Goal: Transaction & Acquisition: Purchase product/service

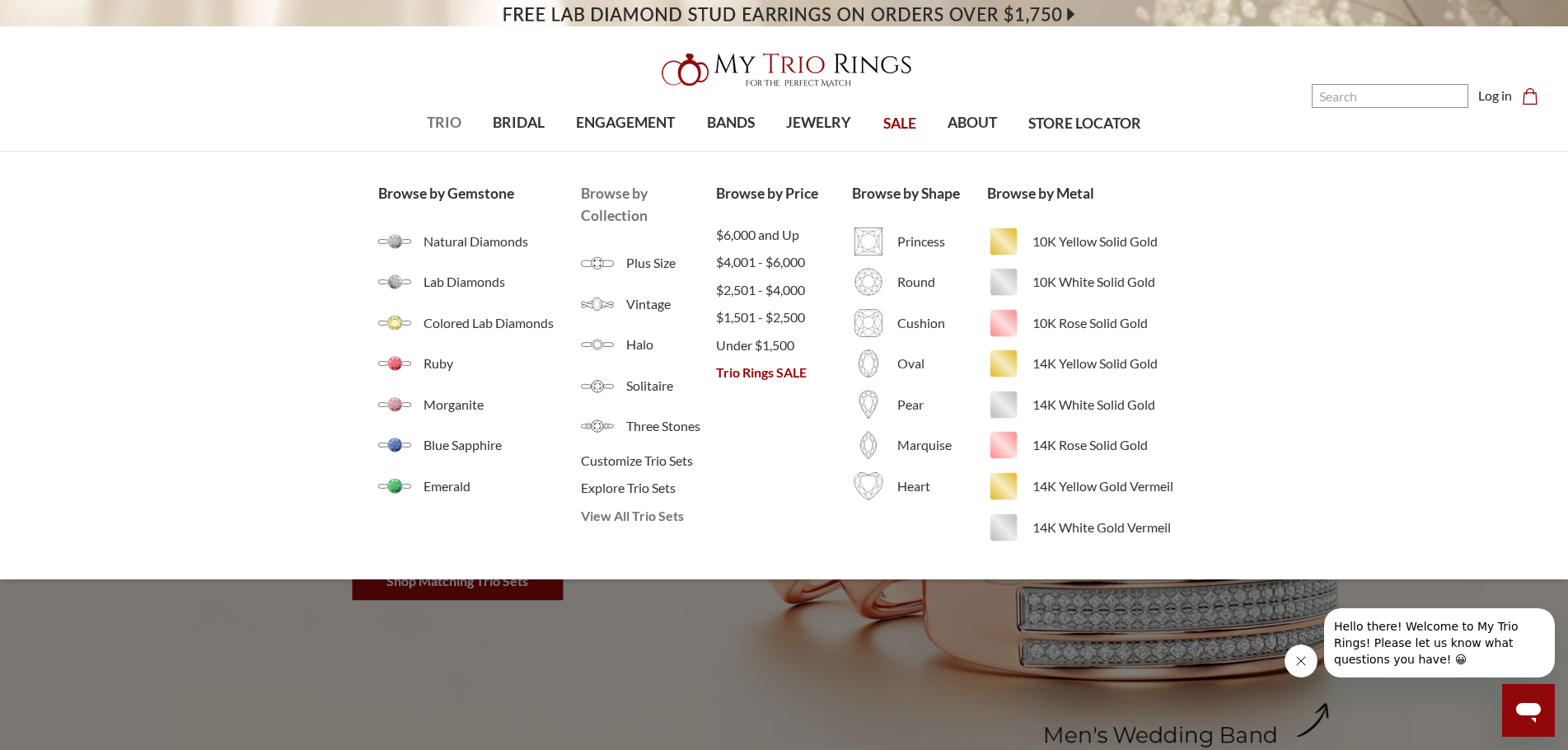
click at [648, 521] on span "View All Trio Sets" at bounding box center [648, 516] width 135 height 20
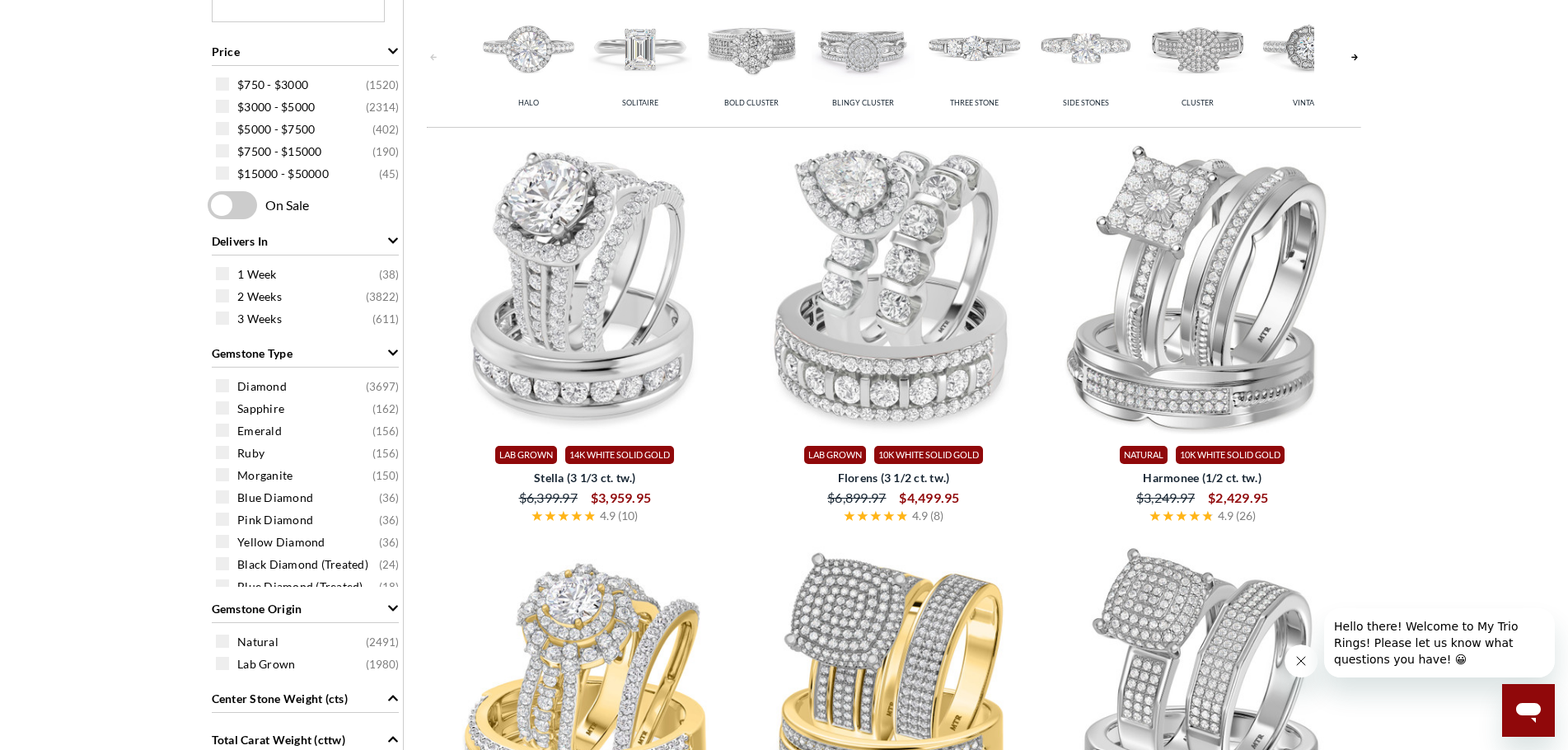
scroll to position [742, 0]
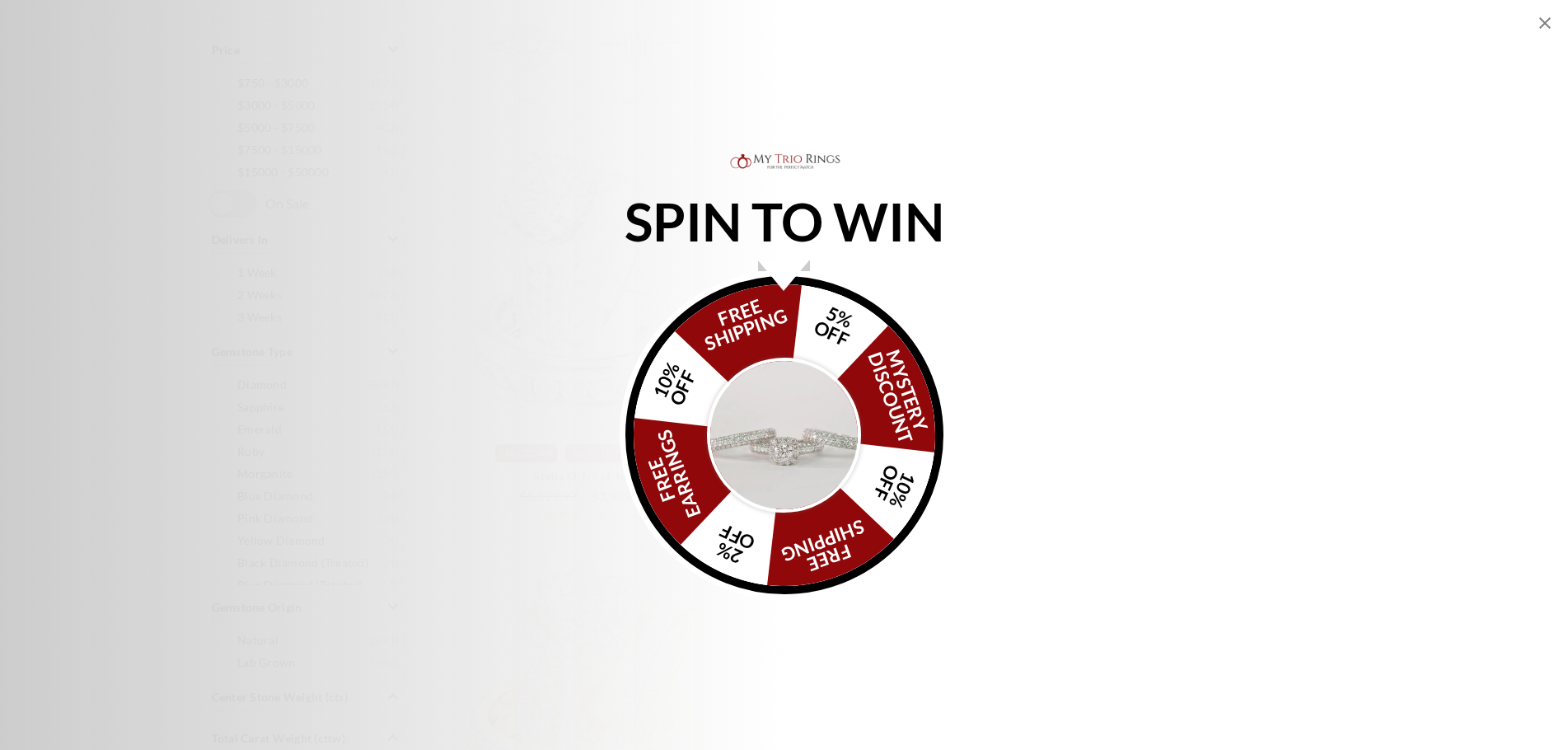
click at [201, 47] on div "SPIN TO WIN FREE SHIPPING 5% OFF Mystery Discount 10% OFF FREE SHIPPING 2% OFF …" at bounding box center [784, 375] width 1568 height 750
click at [1529, 18] on div "SPIN TO WIN FREE SHIPPING 5% OFF Mystery Discount 10% OFF FREE SHIPPING 2% OFF …" at bounding box center [784, 375] width 1568 height 750
click at [1547, 18] on icon "Close popup" at bounding box center [1545, 23] width 20 height 20
select select "US"
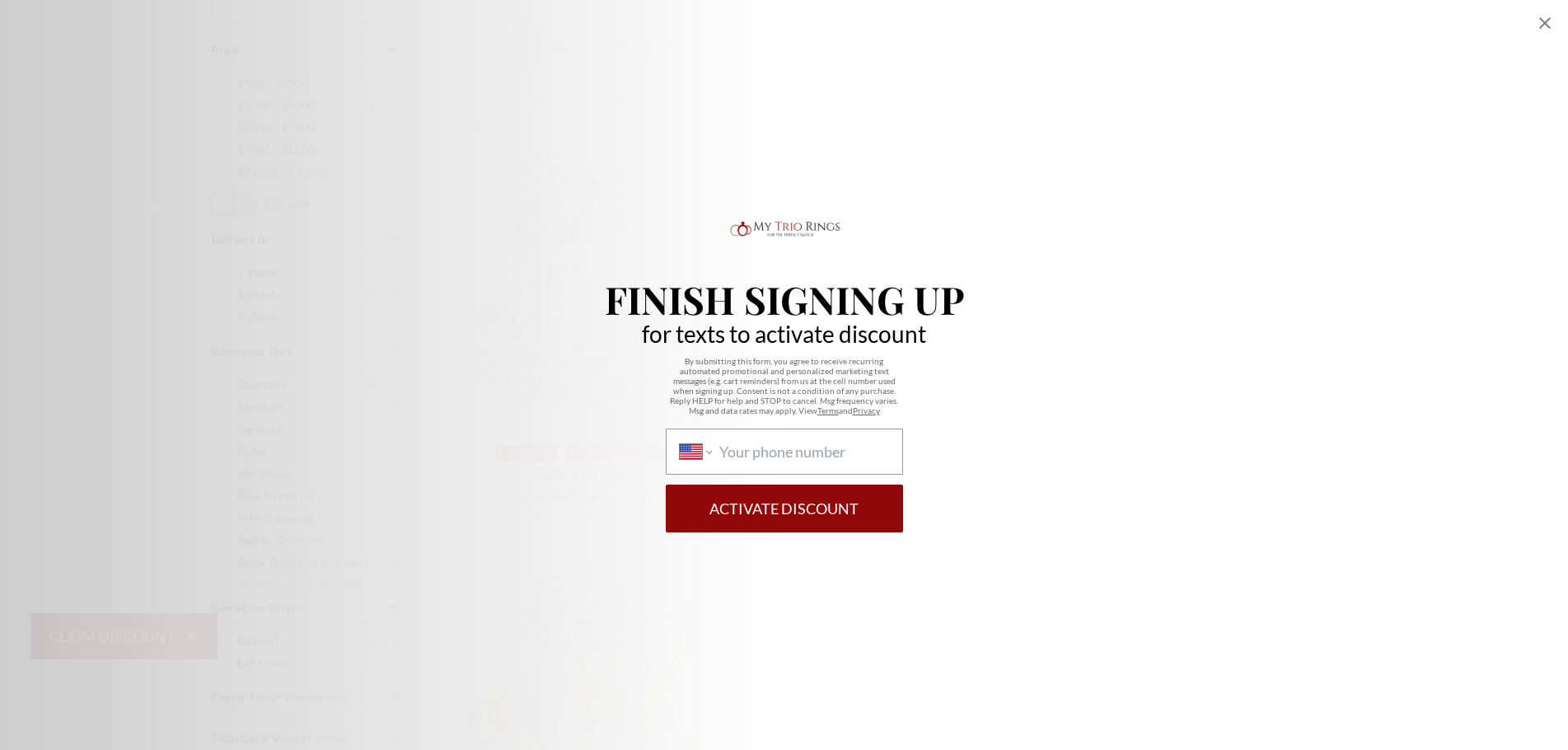
click at [1541, 13] on icon "Close popup" at bounding box center [1545, 23] width 20 height 20
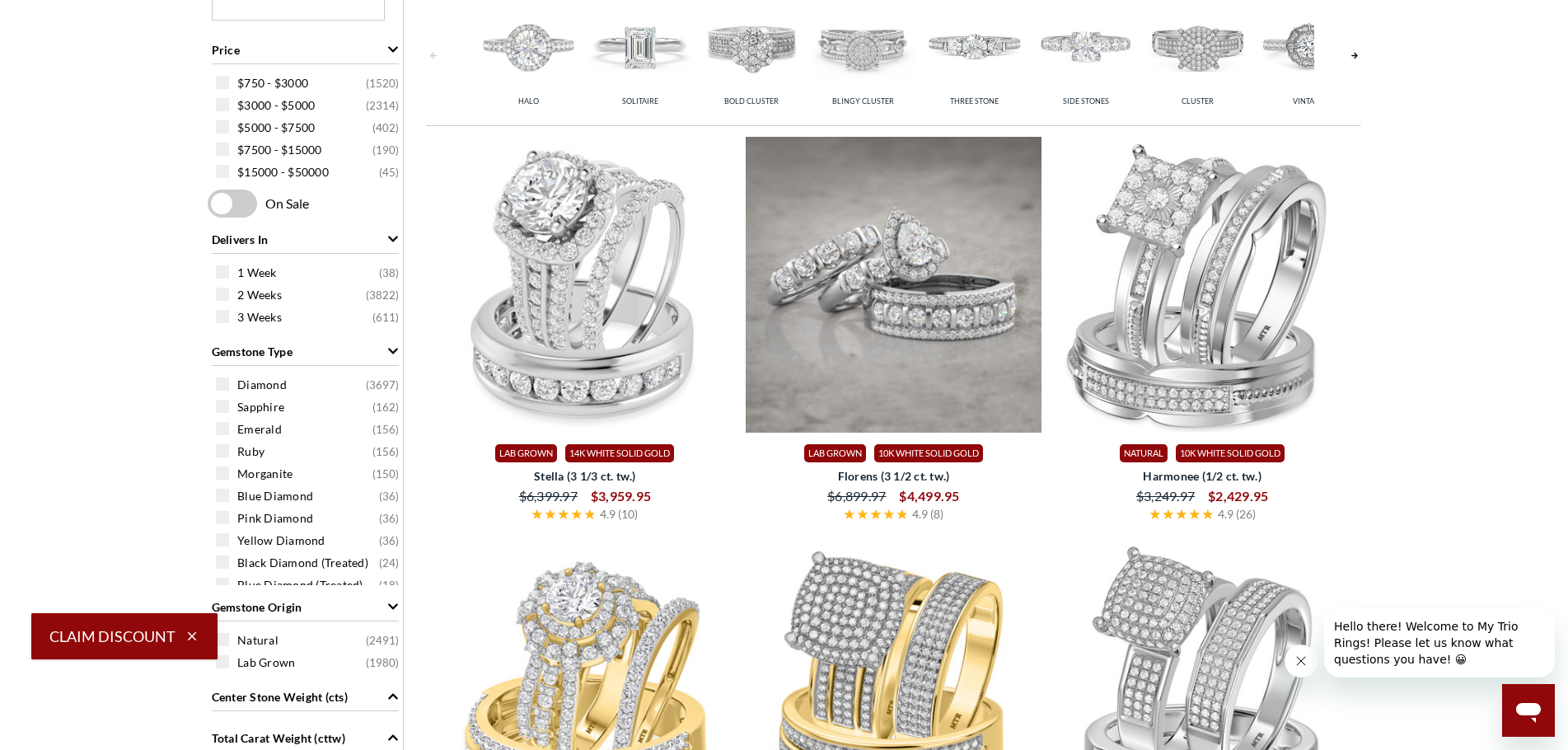
scroll to position [989, 0]
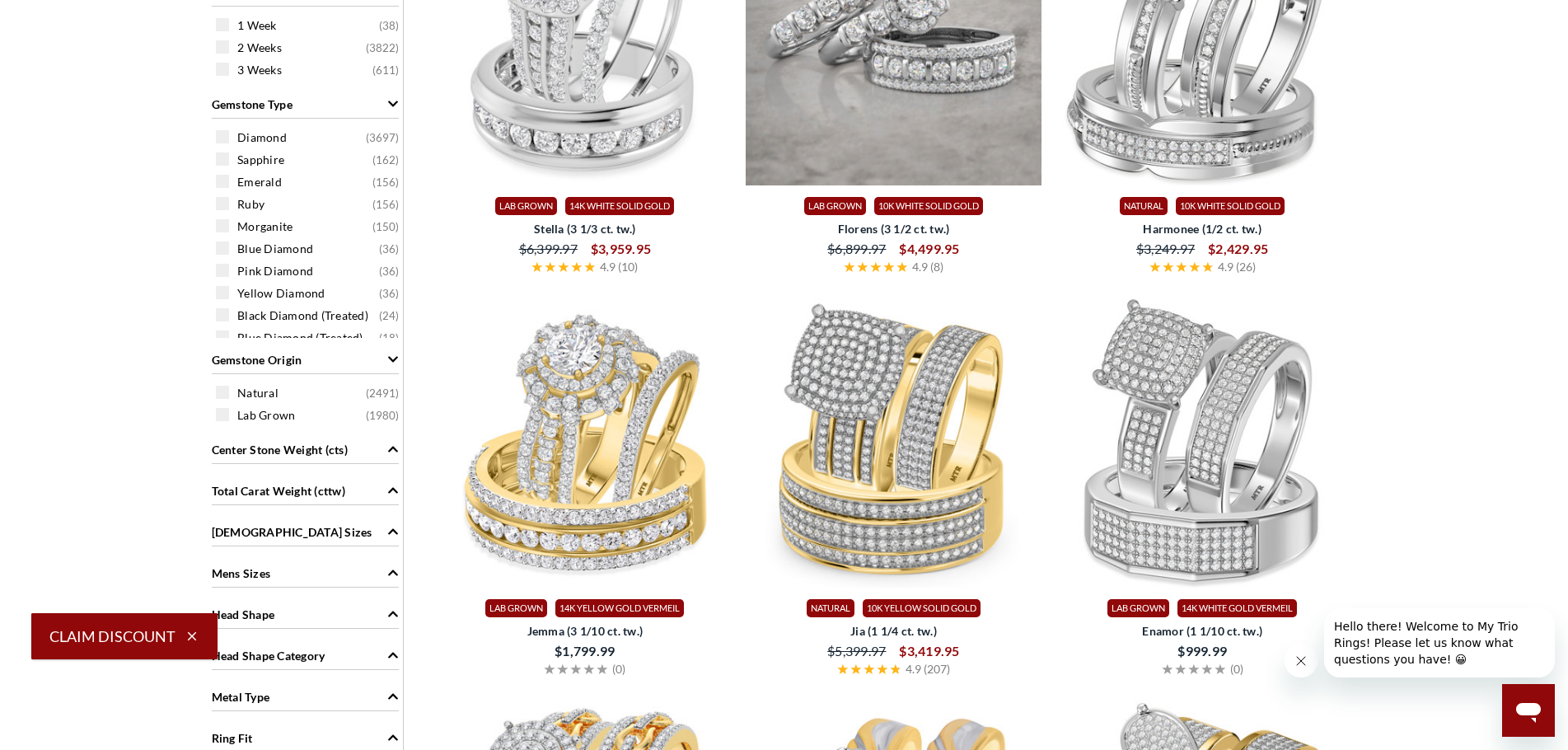
click at [974, 175] on img at bounding box center [893, 37] width 296 height 296
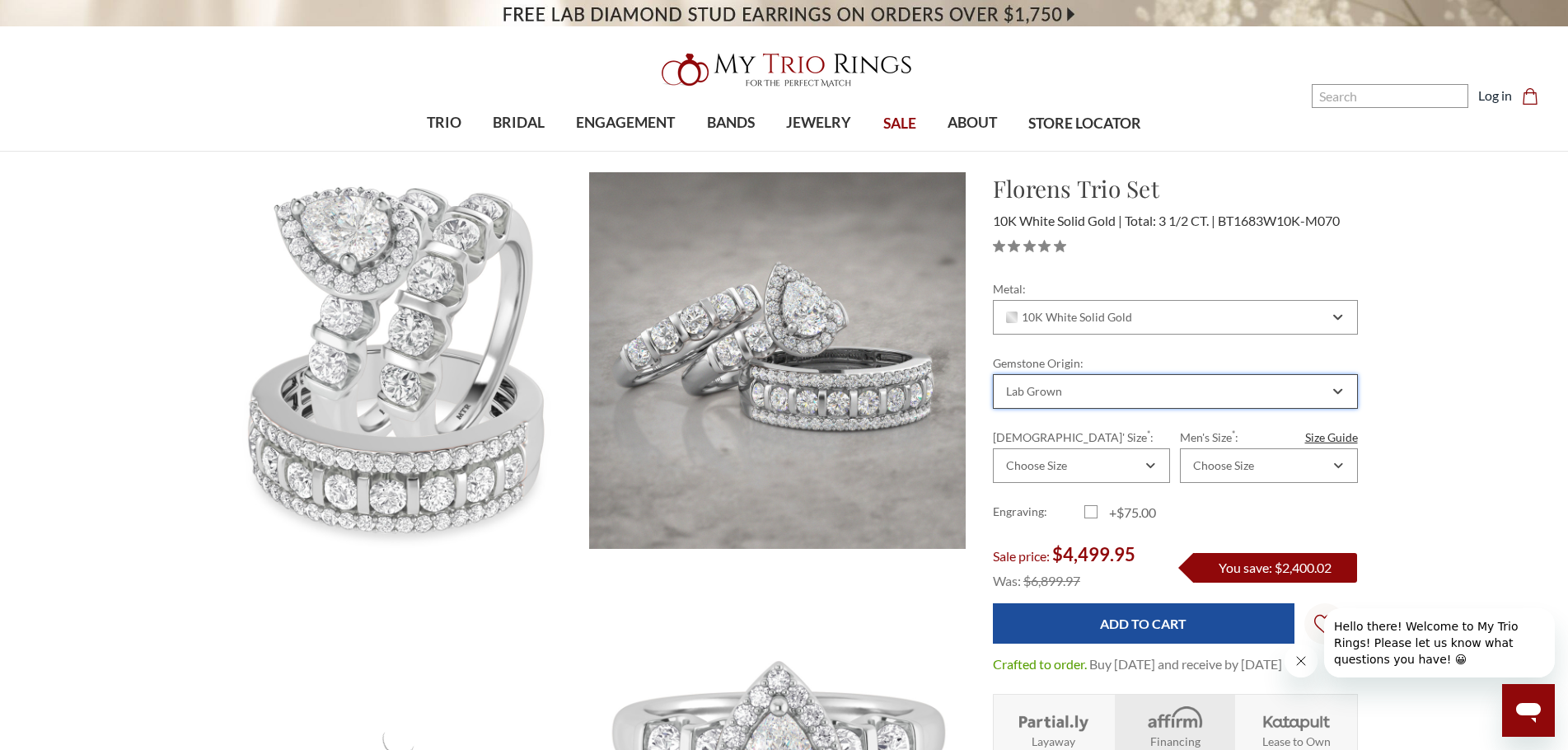
click at [1070, 375] on div "Lab Grown" at bounding box center [1175, 392] width 365 height 35
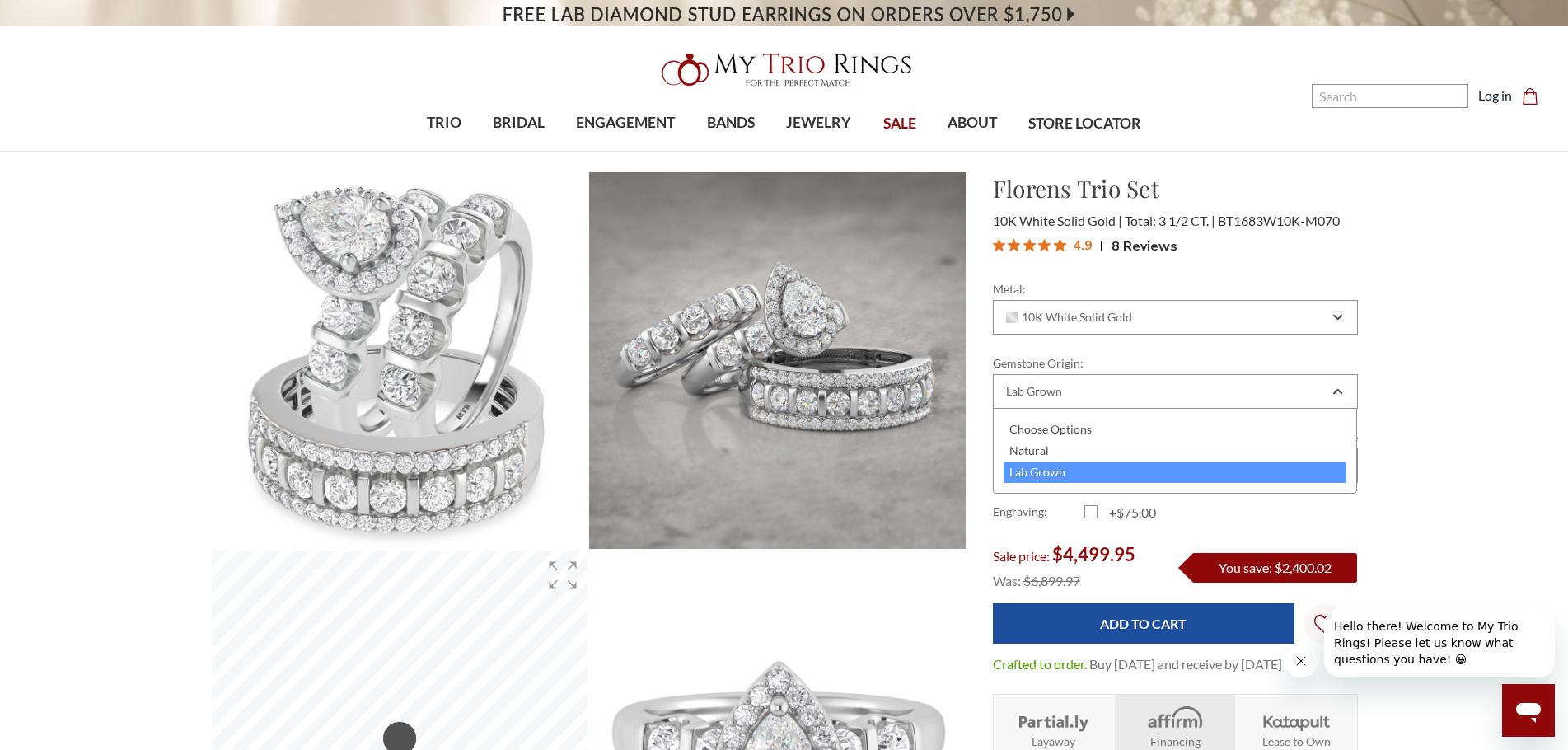
click at [1051, 449] on div "Natural" at bounding box center [1175, 451] width 344 height 22
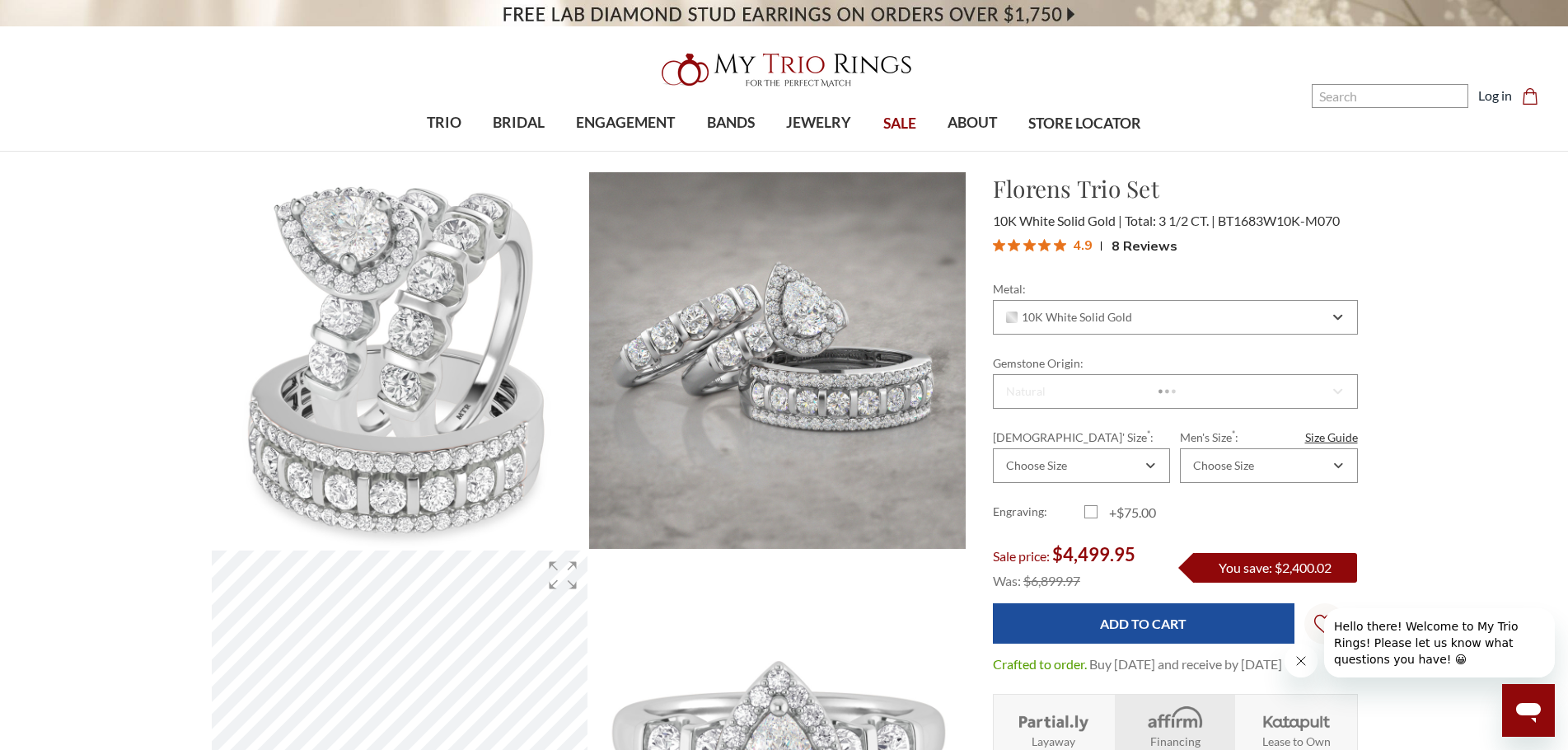
click at [1088, 602] on div "Metal: Choose Options 10K Yellow Solid Gold 10K White Solid Gold 10K Rose Solid…" at bounding box center [1175, 482] width 365 height 404
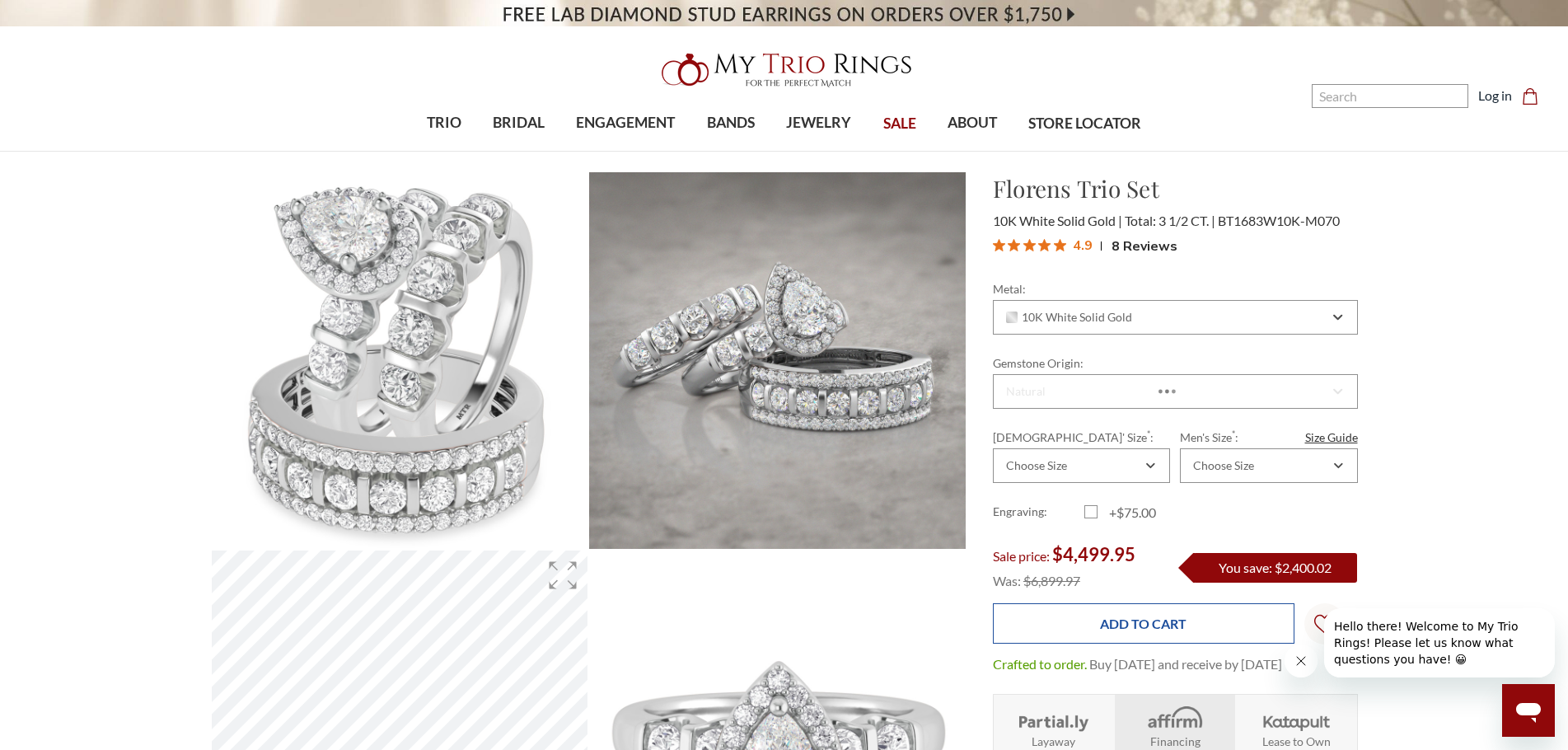
click at [1088, 616] on input "Add to Cart" at bounding box center [1143, 624] width 301 height 41
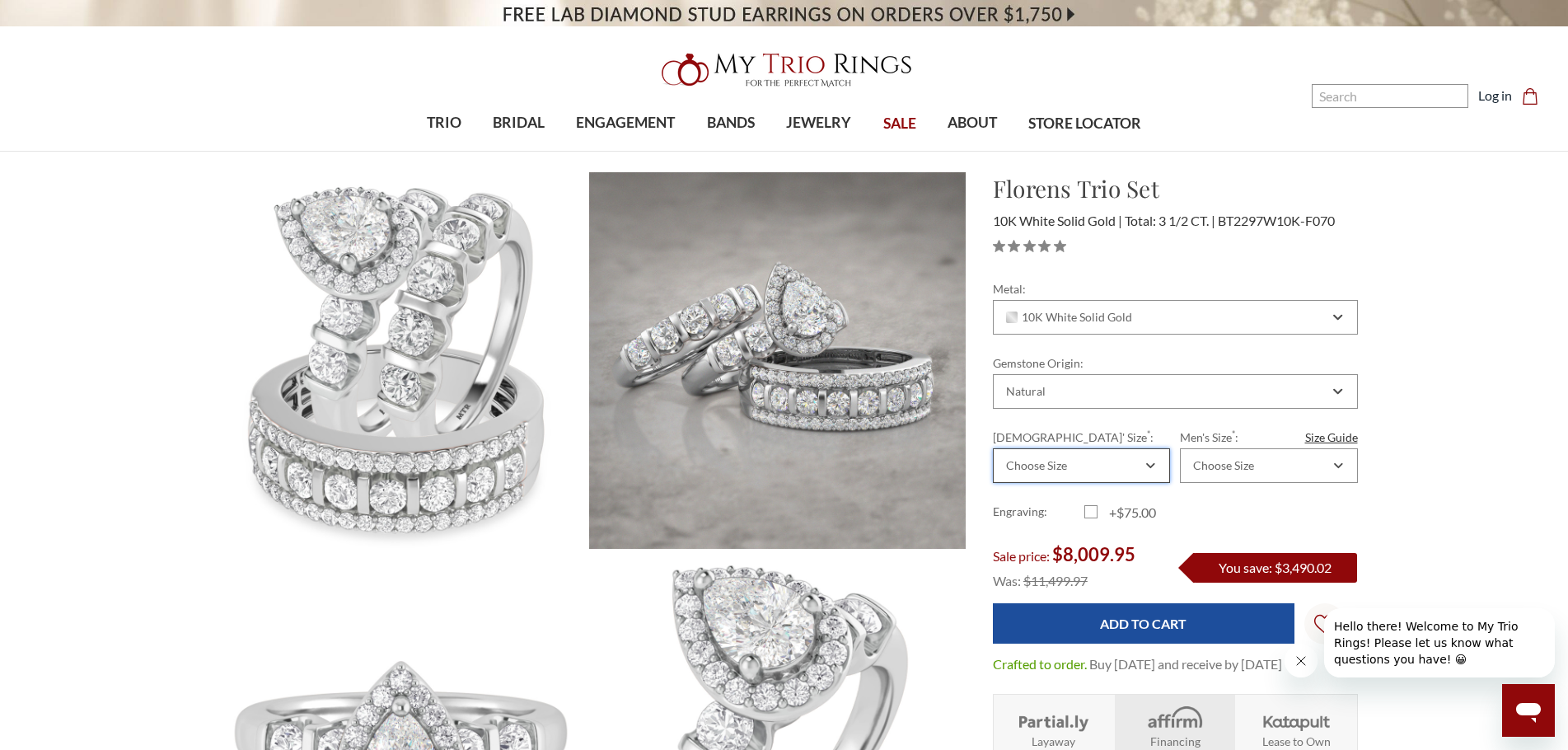
click at [1100, 473] on div "Choose Size" at bounding box center [1081, 466] width 177 height 35
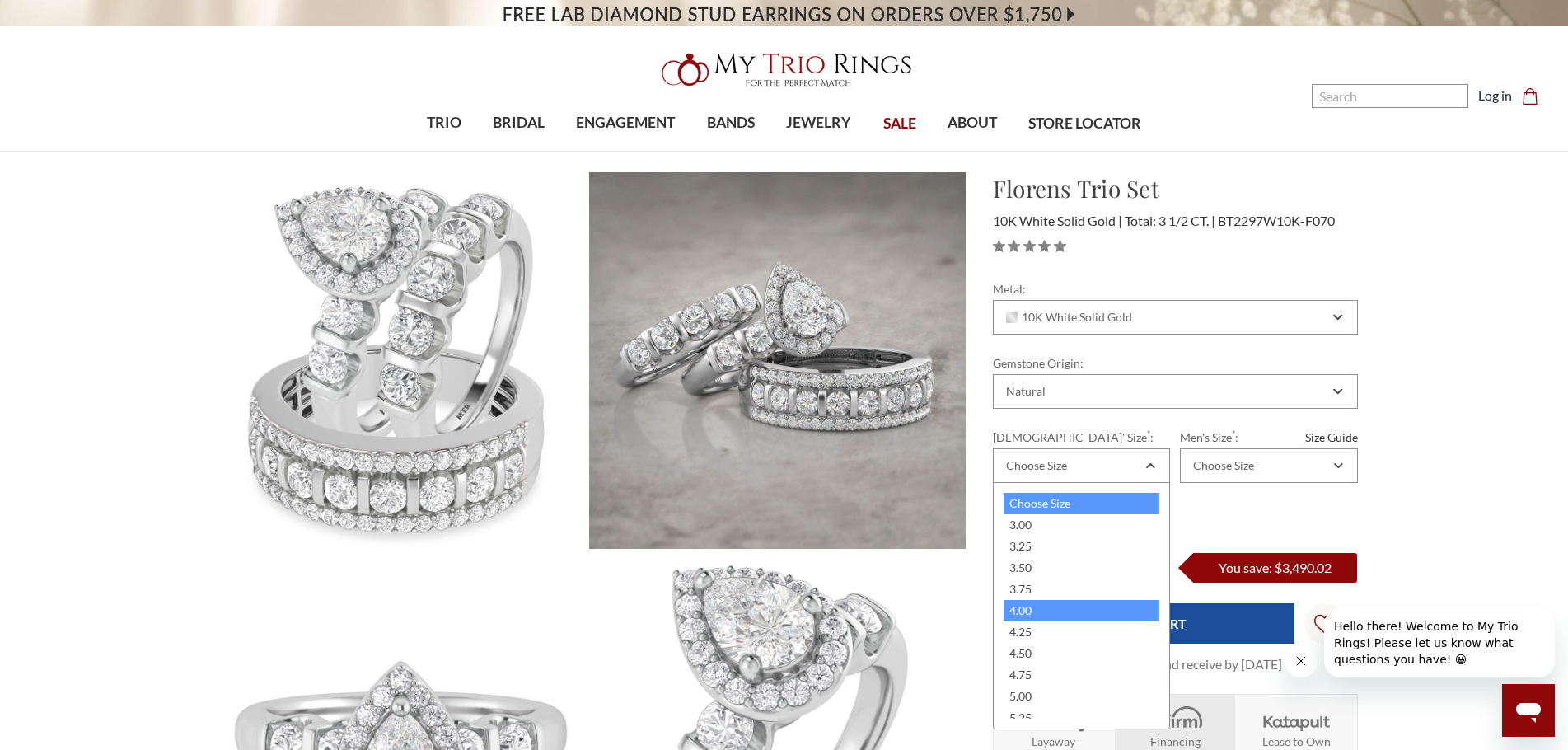
click at [1071, 616] on div "4.00" at bounding box center [1082, 611] width 156 height 22
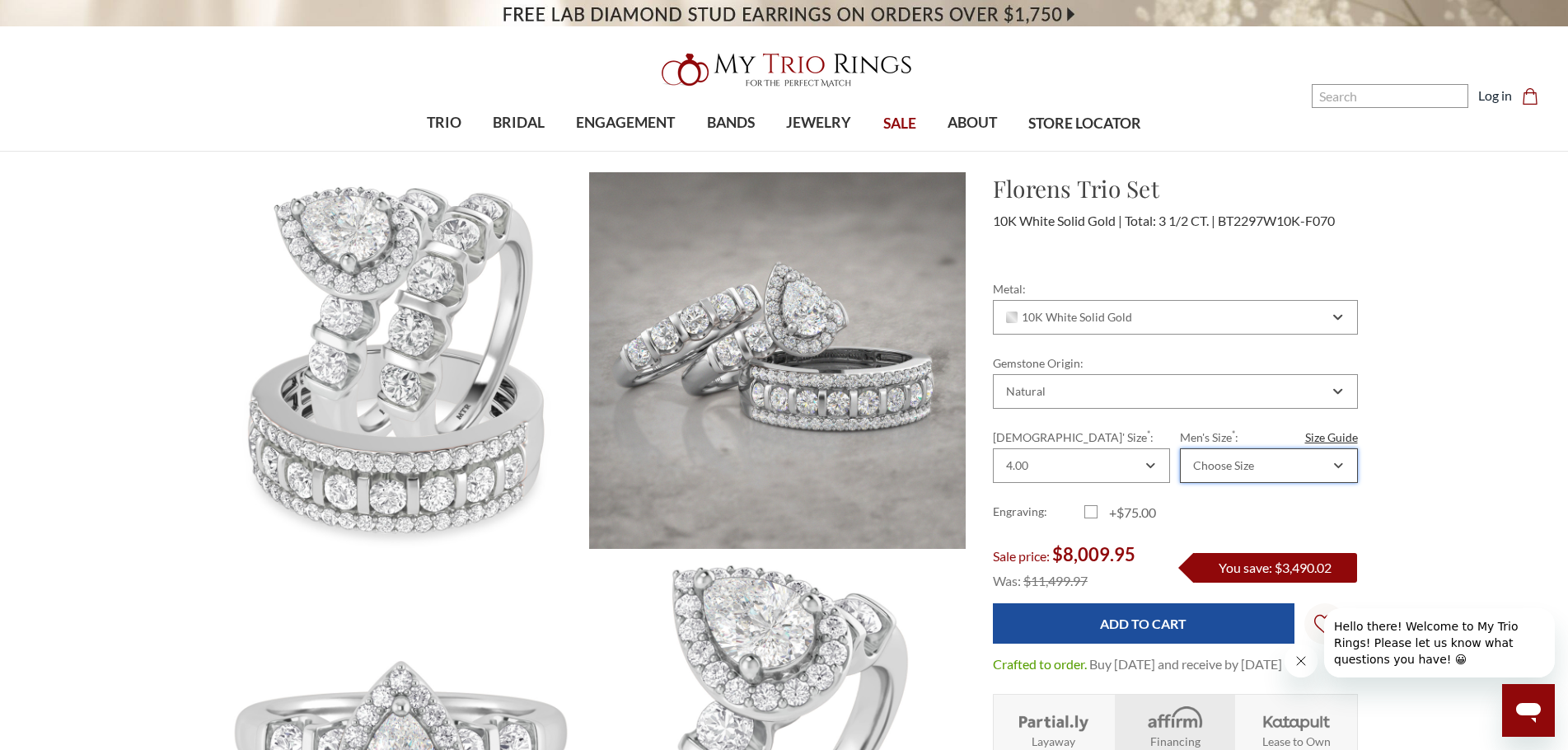
click at [1231, 471] on div "Choose Size" at bounding box center [1223, 466] width 61 height 13
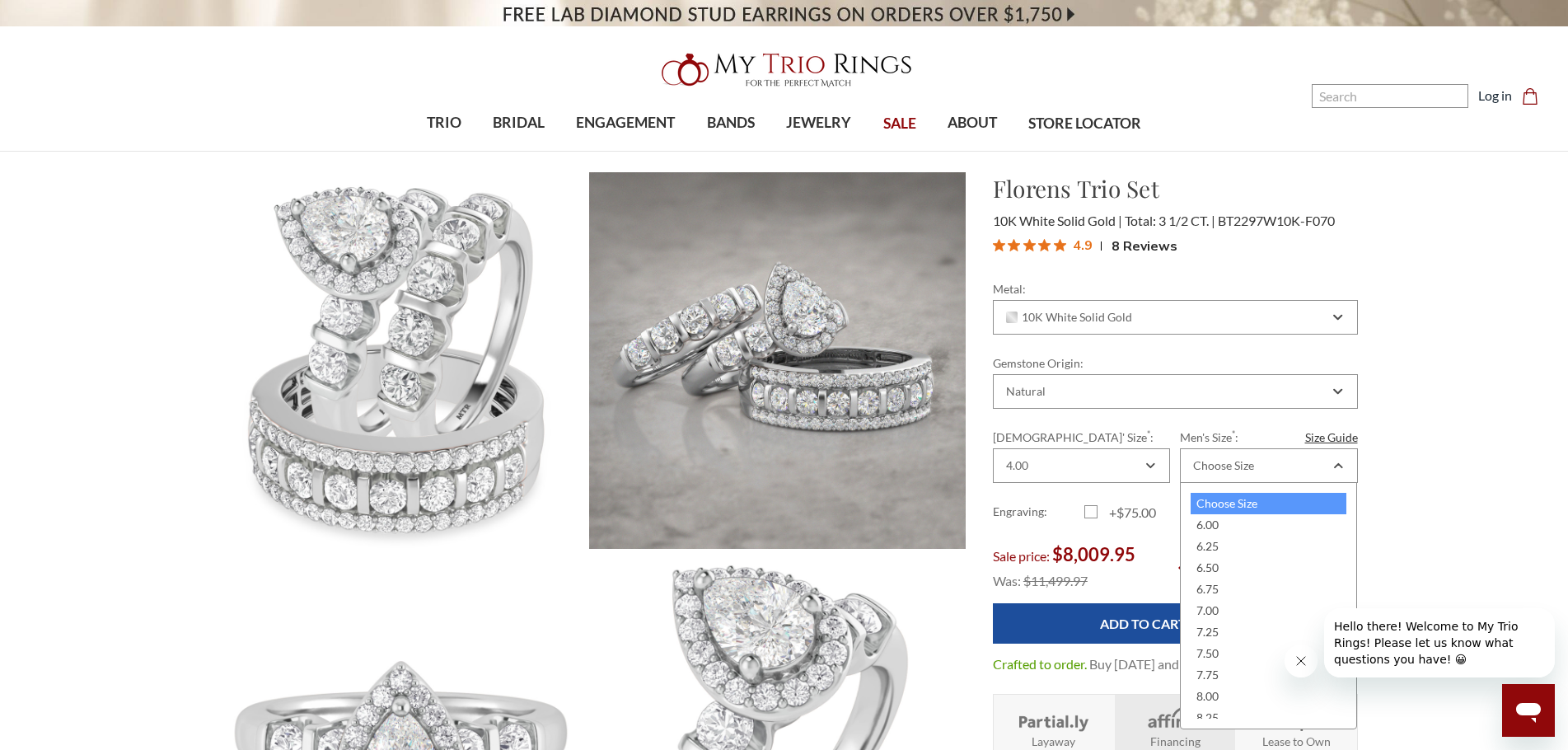
click at [1181, 559] on div "Choose Size 6.00 6.25 6.50 6.75 7.00 7.25 7.50 7.75 8.00 8.25 8.50 8.75 9.00 9.…" at bounding box center [1268, 606] width 177 height 248
click at [1248, 568] on div "6.50" at bounding box center [1268, 568] width 156 height 22
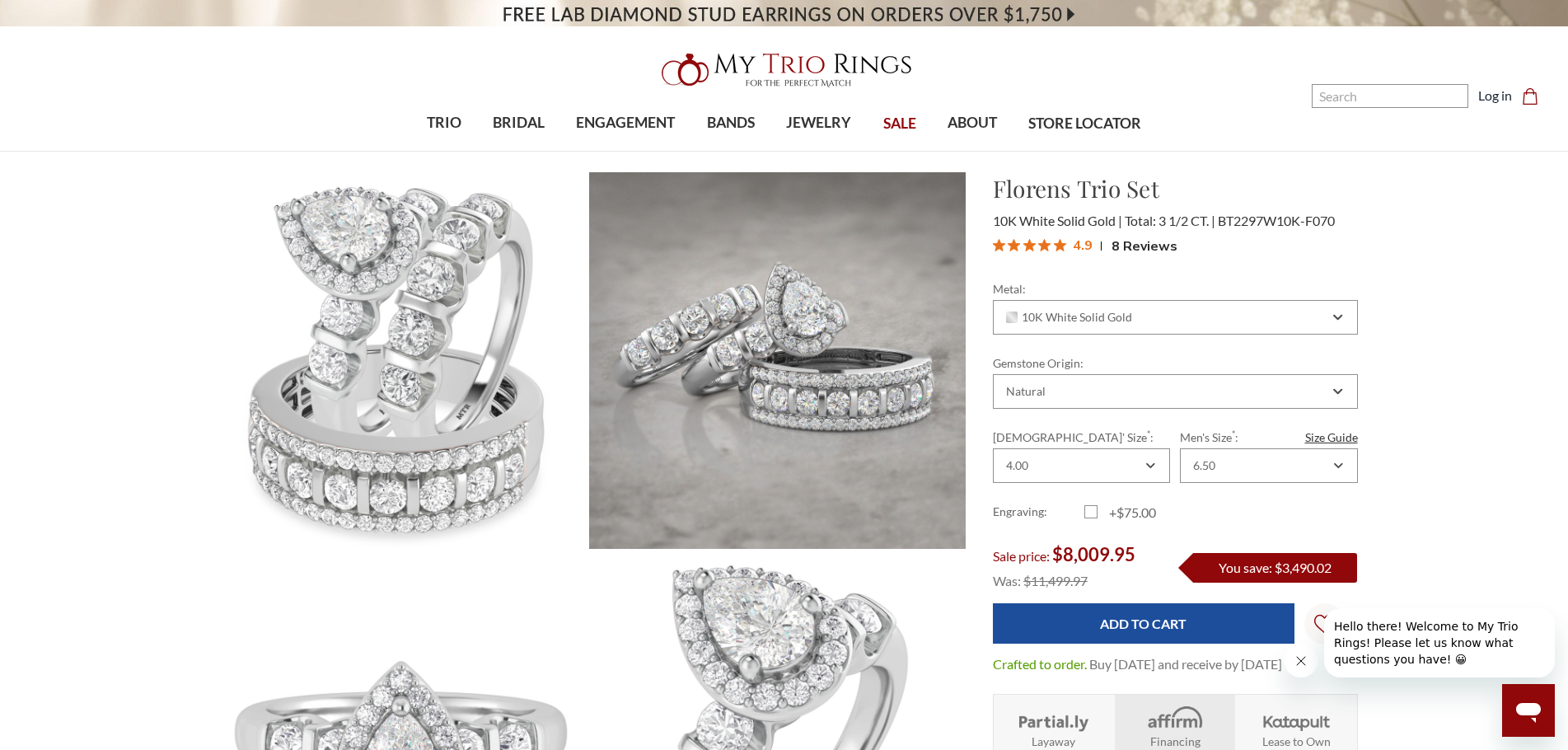
click at [1137, 560] on div "Sale price: $8,009.95" at bounding box center [1075, 556] width 164 height 27
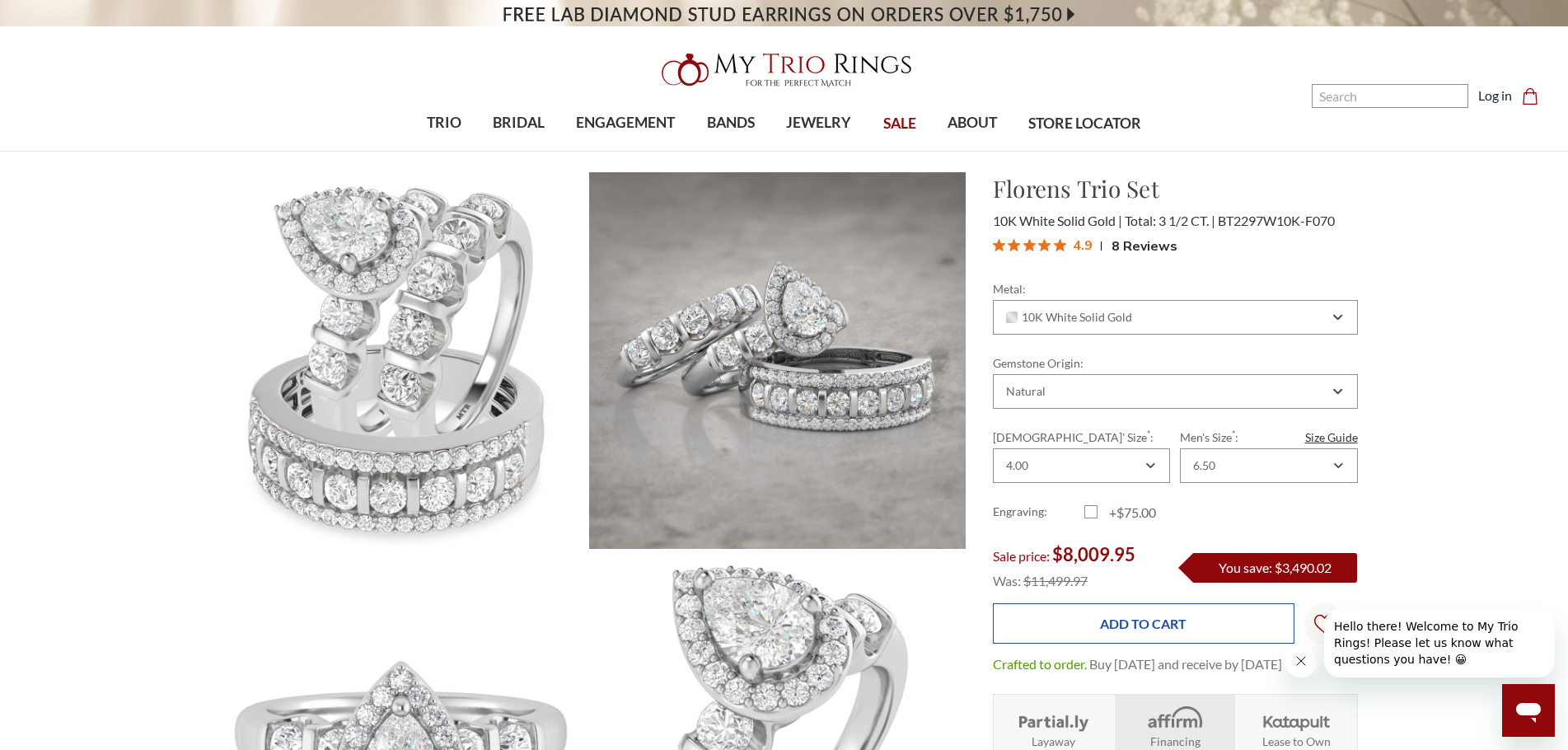
click at [1132, 609] on input "Add to Cart" at bounding box center [1143, 624] width 301 height 41
type input "Add to Cart"
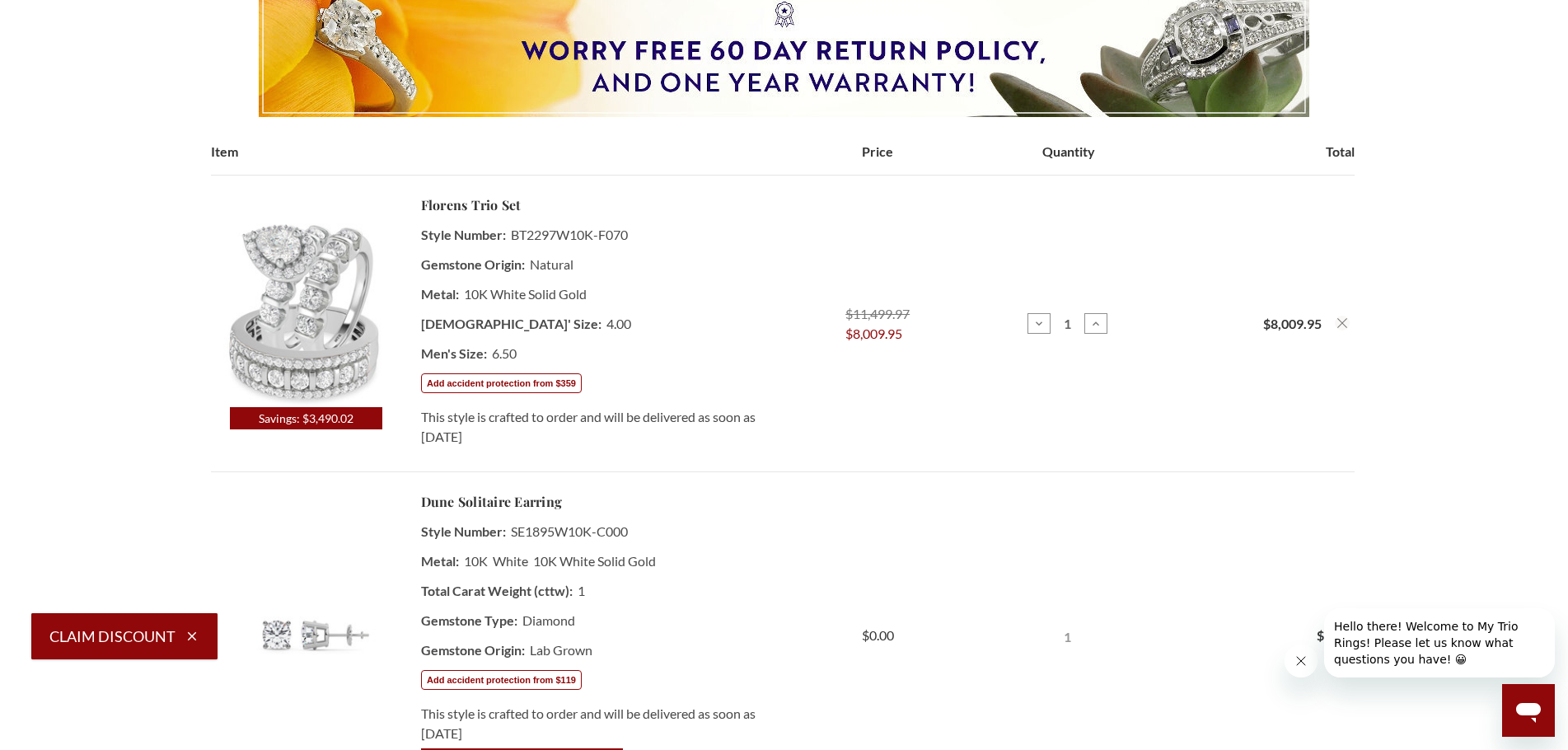
scroll to position [248, 0]
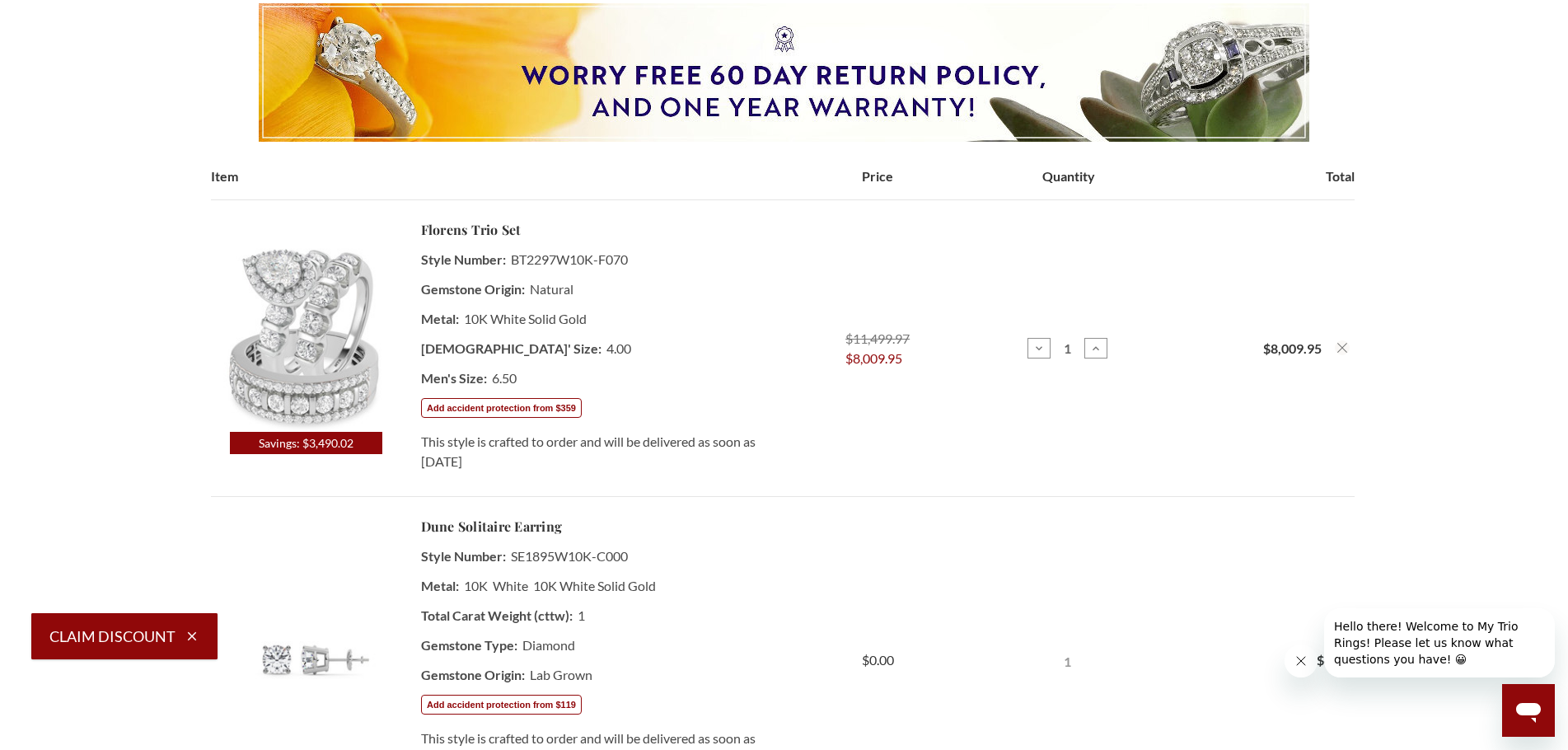
click at [315, 301] on img at bounding box center [305, 337] width 189 height 189
